Goal: Task Accomplishment & Management: Manage account settings

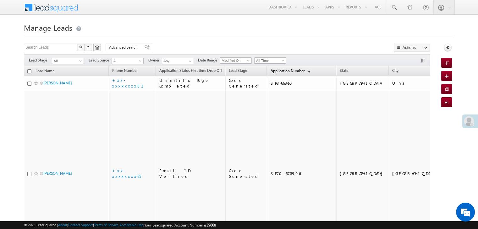
click at [270, 71] on span "Application Number" at bounding box center [287, 70] width 34 height 5
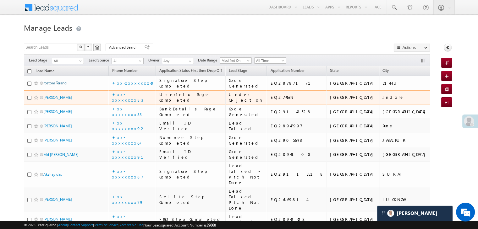
click at [54, 85] on link "rostom Terang" at bounding box center [54, 83] width 23 height 5
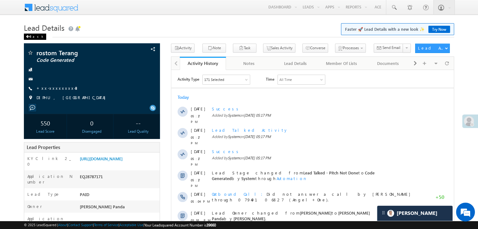
click at [29, 36] on span at bounding box center [28, 36] width 4 height 3
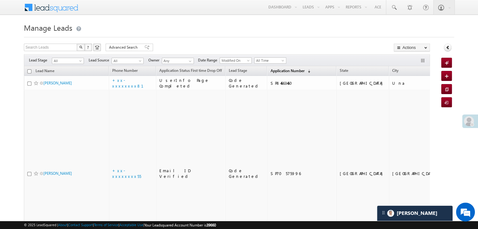
click at [270, 72] on span "Application Number" at bounding box center [287, 70] width 34 height 5
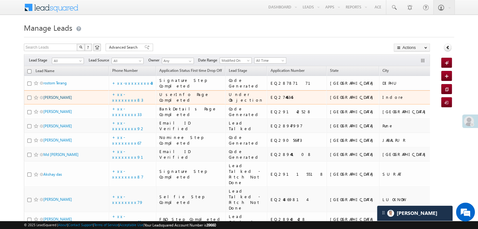
click at [59, 100] on link "[PERSON_NAME]" at bounding box center [57, 97] width 29 height 5
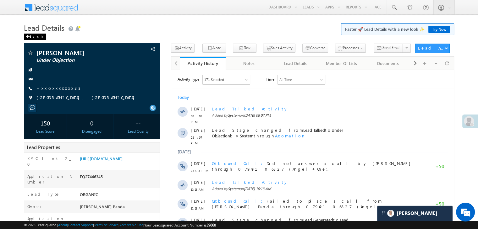
click at [27, 36] on span at bounding box center [28, 36] width 4 height 3
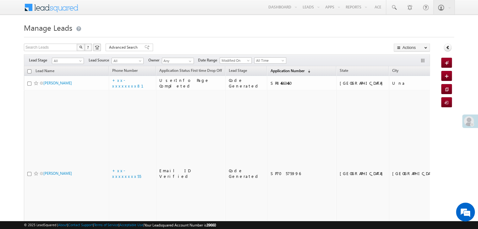
click at [276, 71] on span "Application Number" at bounding box center [287, 70] width 34 height 5
